Goal: Find specific page/section: Find specific page/section

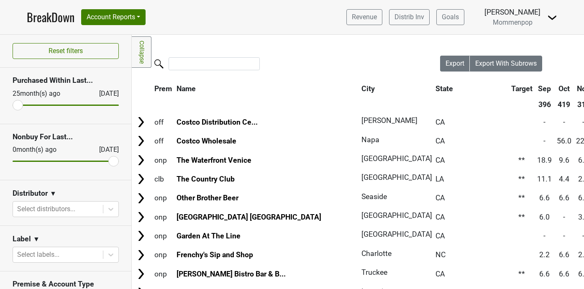
click at [551, 16] on img at bounding box center [552, 18] width 10 height 10
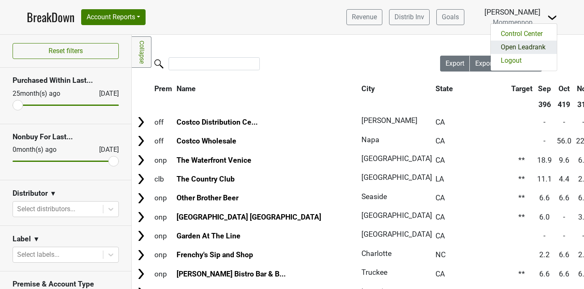
click at [521, 44] on link "Open Leadrank" at bounding box center [524, 47] width 66 height 13
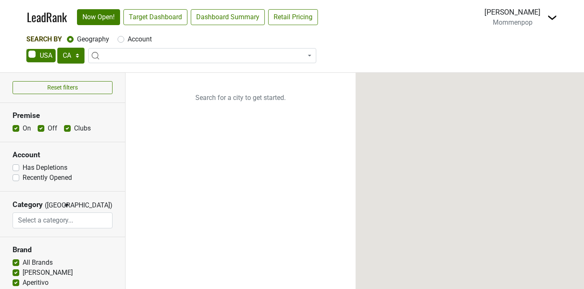
select select "CA"
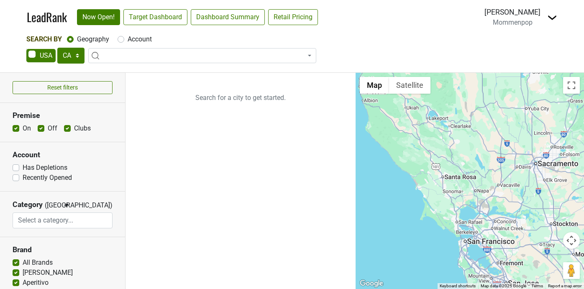
click at [128, 41] on label "Account" at bounding box center [140, 39] width 24 height 10
click at [121, 41] on input "Account" at bounding box center [121, 38] width 7 height 8
radio input "true"
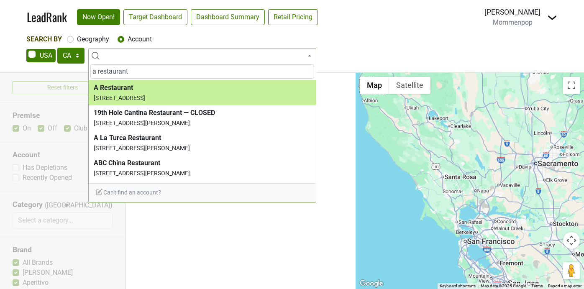
type input "a restaurant"
select select "59305"
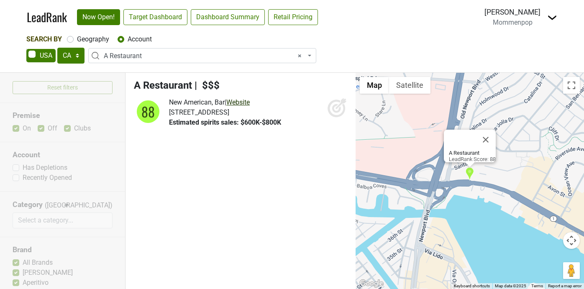
click at [250, 101] on link "Website" at bounding box center [237, 102] width 23 height 8
